Goal: Information Seeking & Learning: Learn about a topic

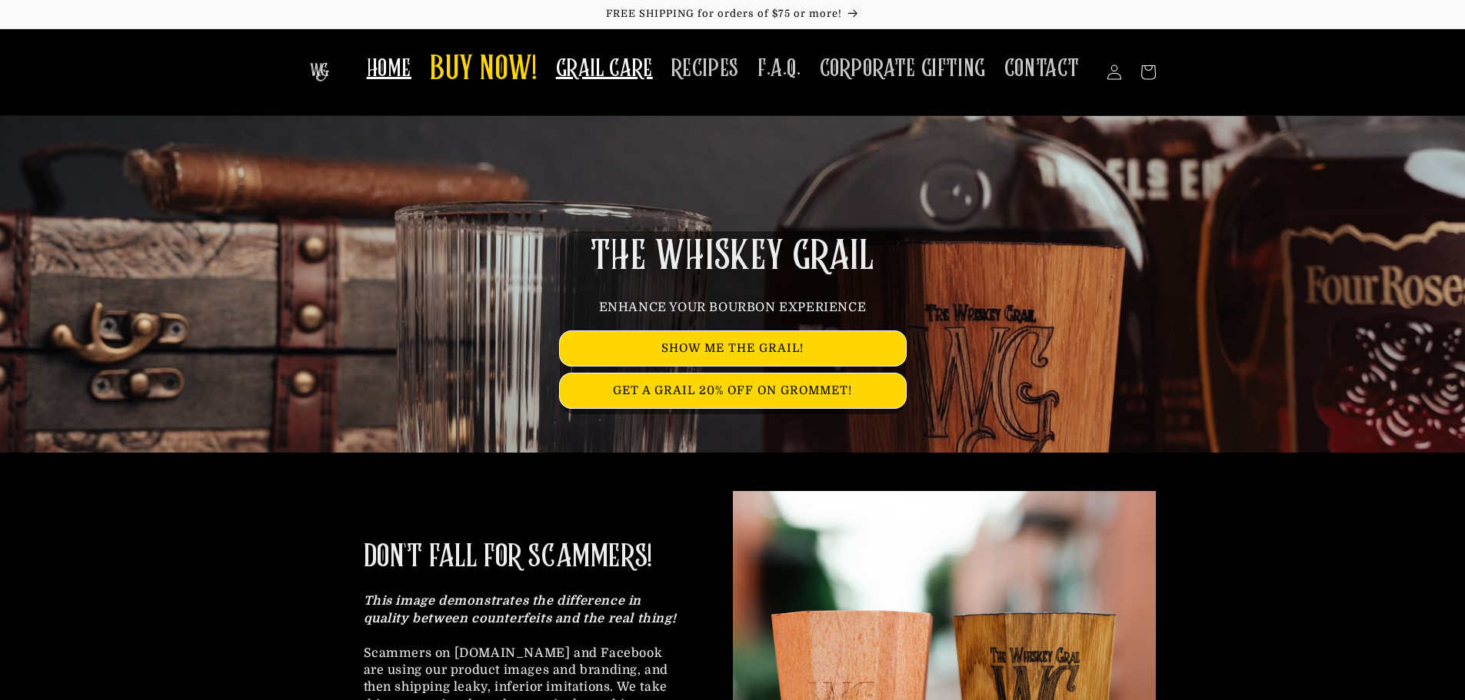
click at [602, 72] on span "GRAIL CARE" at bounding box center [604, 69] width 97 height 30
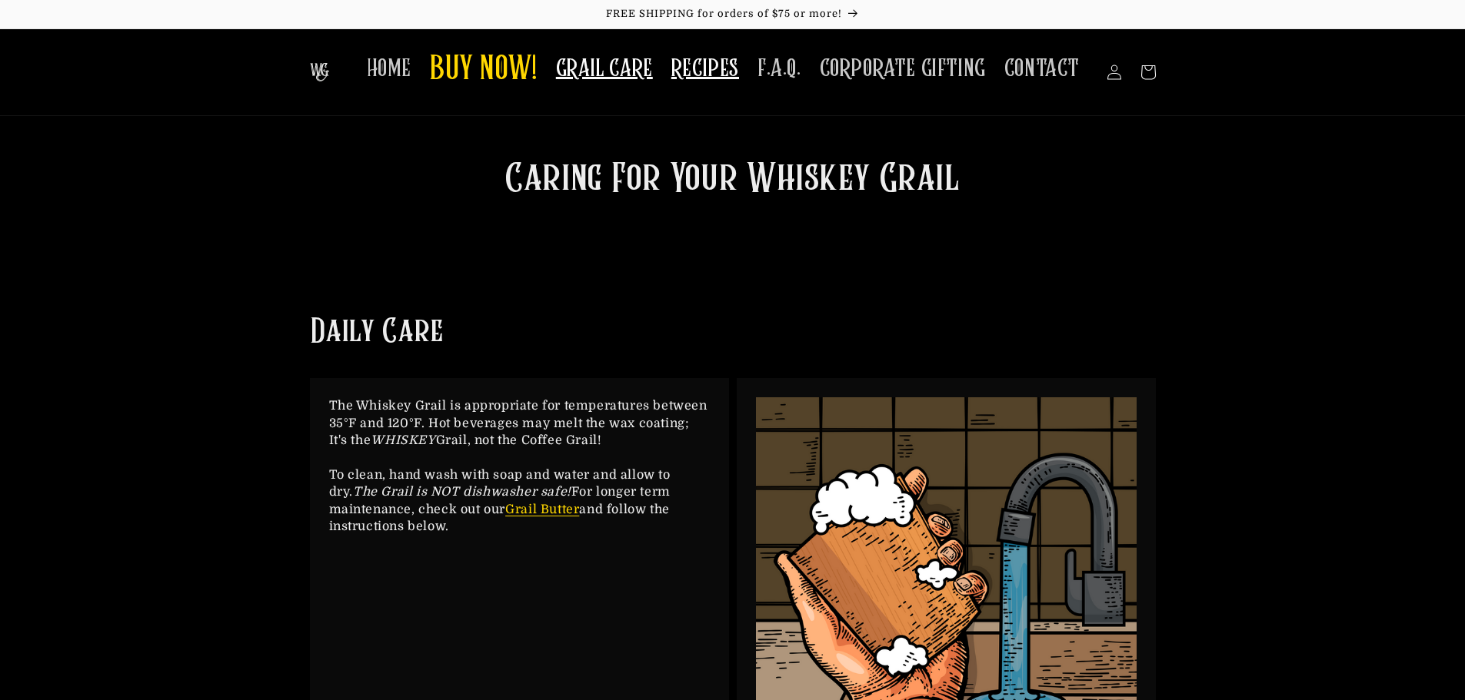
click at [727, 73] on span "RECIPES" at bounding box center [705, 69] width 68 height 30
